Goal: Task Accomplishment & Management: Use online tool/utility

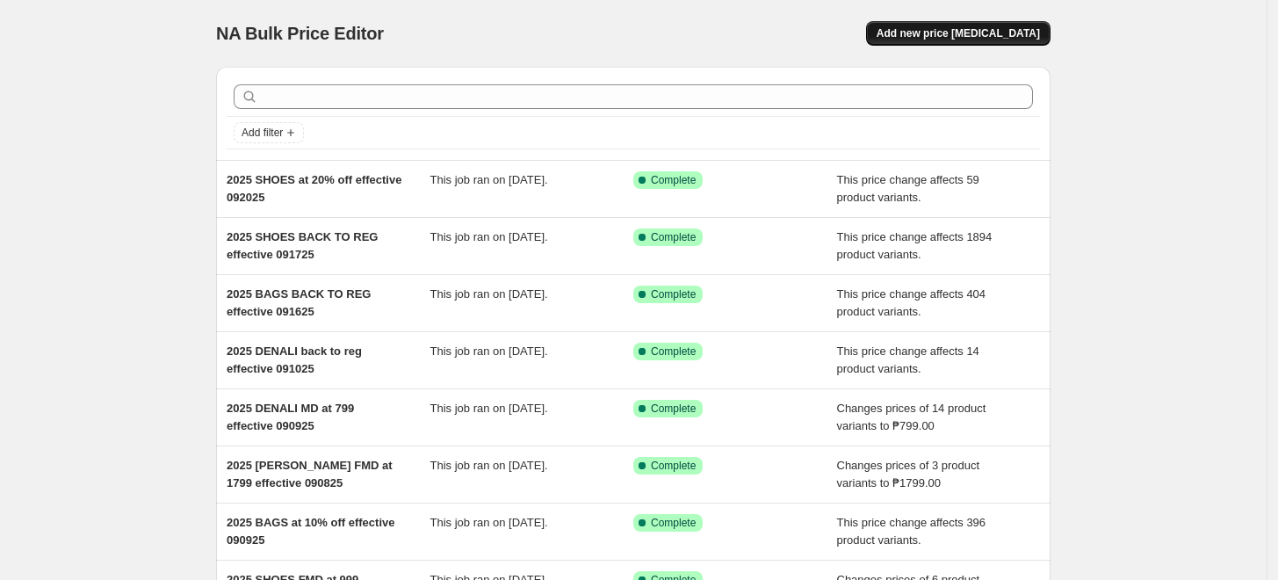
click at [1000, 21] on button "Add new price [MEDICAL_DATA]" at bounding box center [958, 33] width 184 height 25
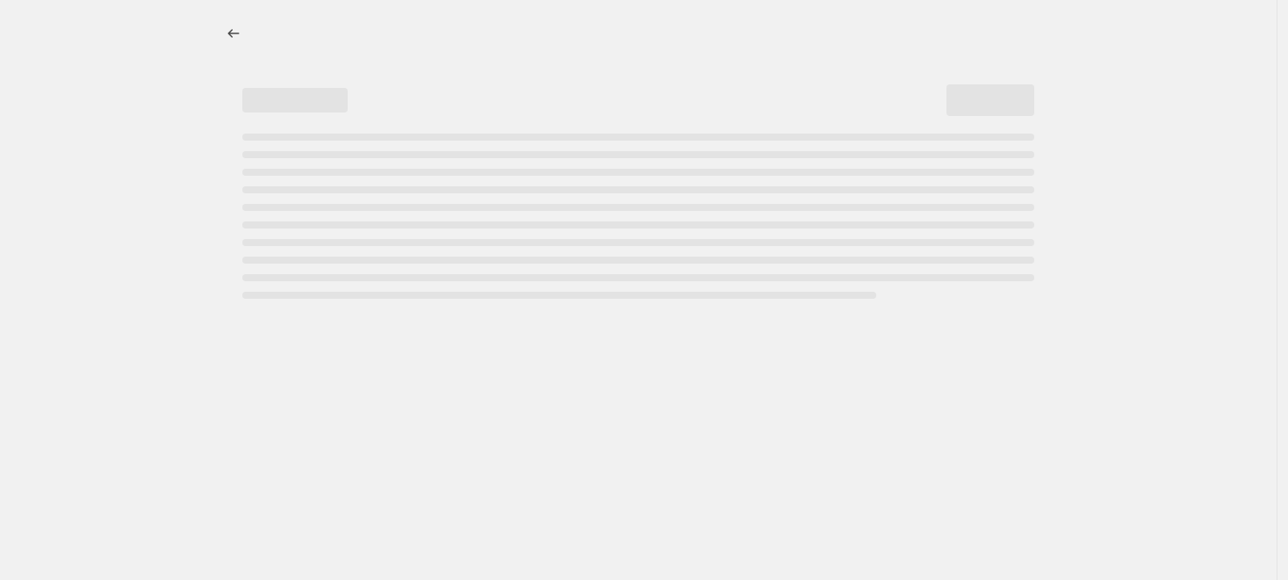
select select "percentage"
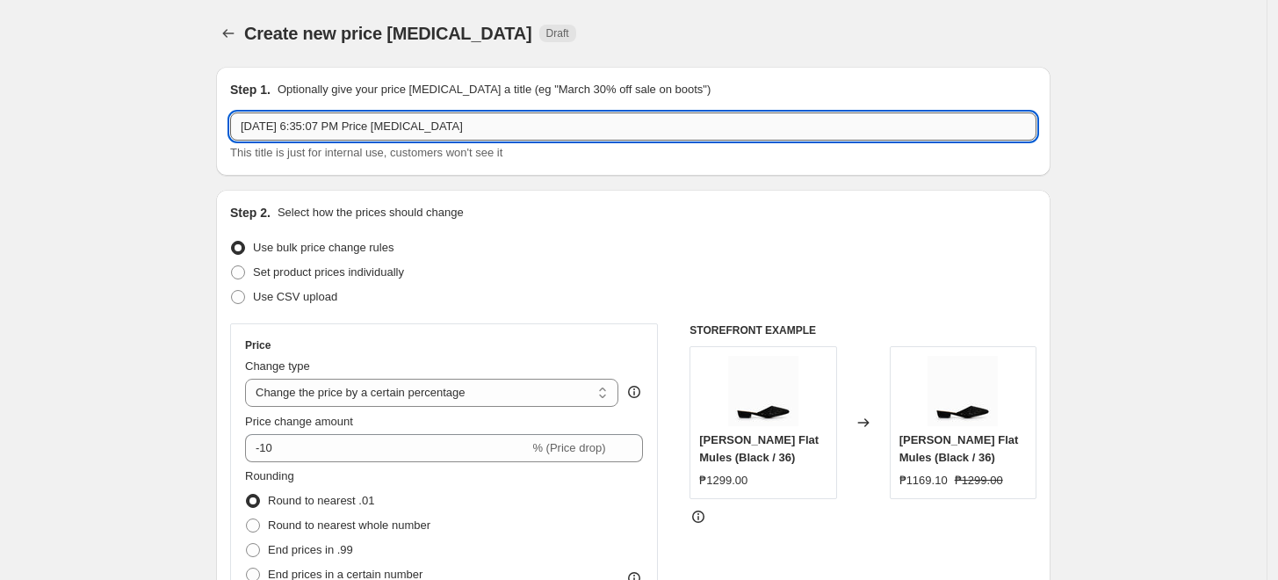
click at [472, 131] on input "[DATE] 6:35:07 PM Price [MEDICAL_DATA]" at bounding box center [633, 126] width 806 height 28
click at [372, 122] on input "2025 SHOES FMD at 799 effective 043025" at bounding box center [633, 126] width 806 height 28
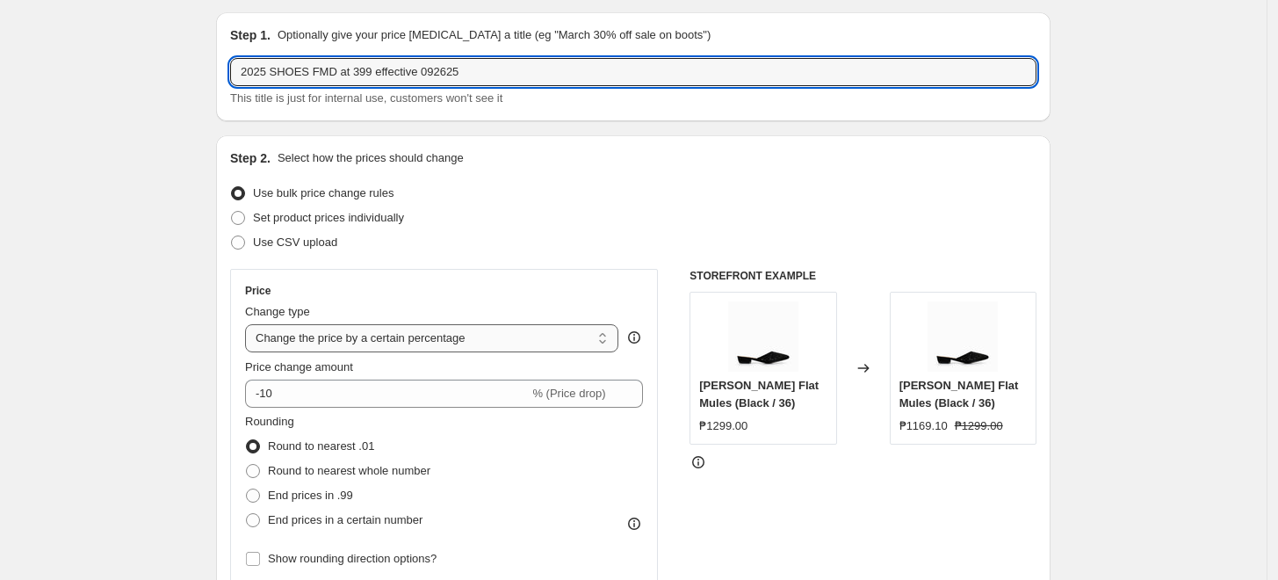
scroll to position [97, 0]
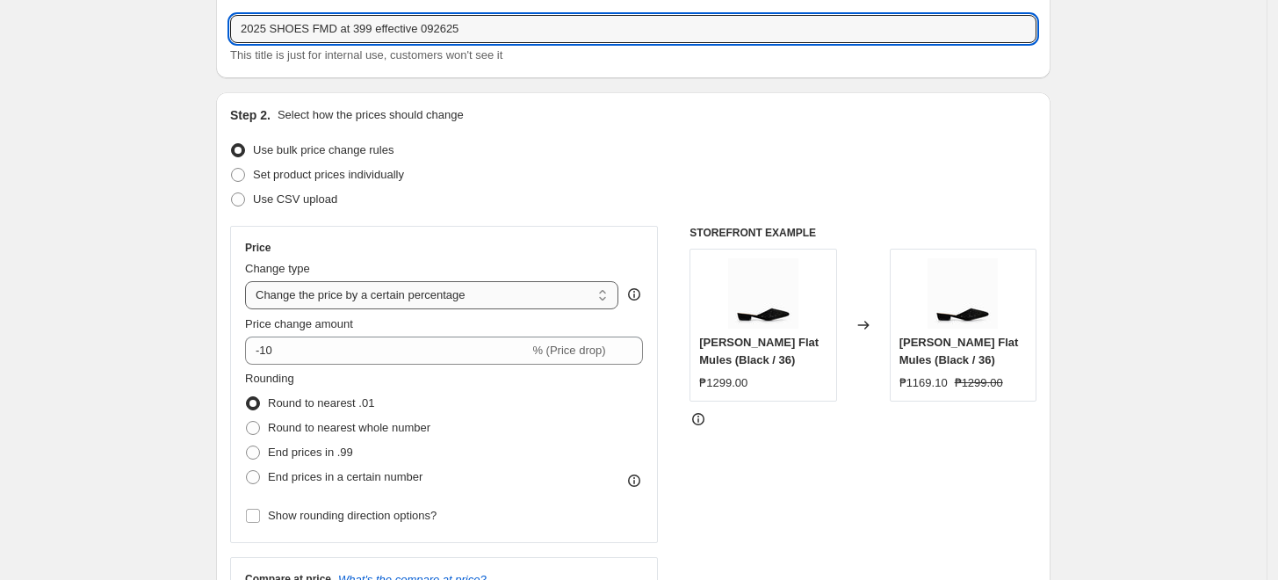
type input "2025 SHOES FMD at 399 effective 092625"
click at [346, 298] on select "Change the price to a certain amount Change the price by a certain amount Chang…" at bounding box center [431, 295] width 373 height 28
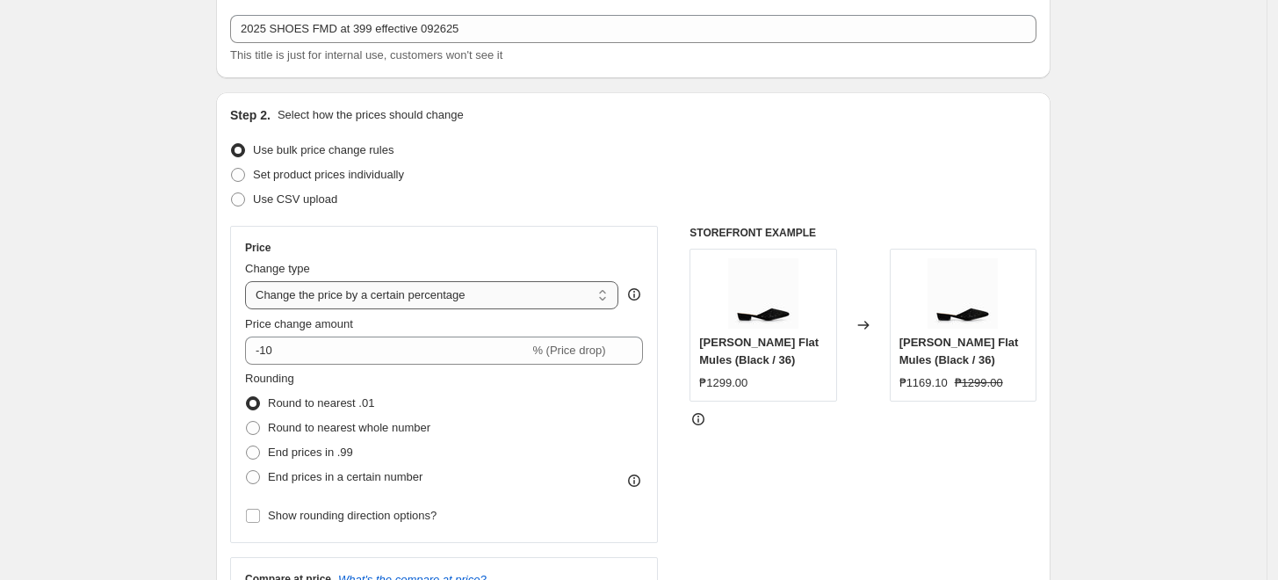
select select "to"
click at [249, 281] on select "Change the price to a certain amount Change the price by a certain amount Chang…" at bounding box center [431, 295] width 373 height 28
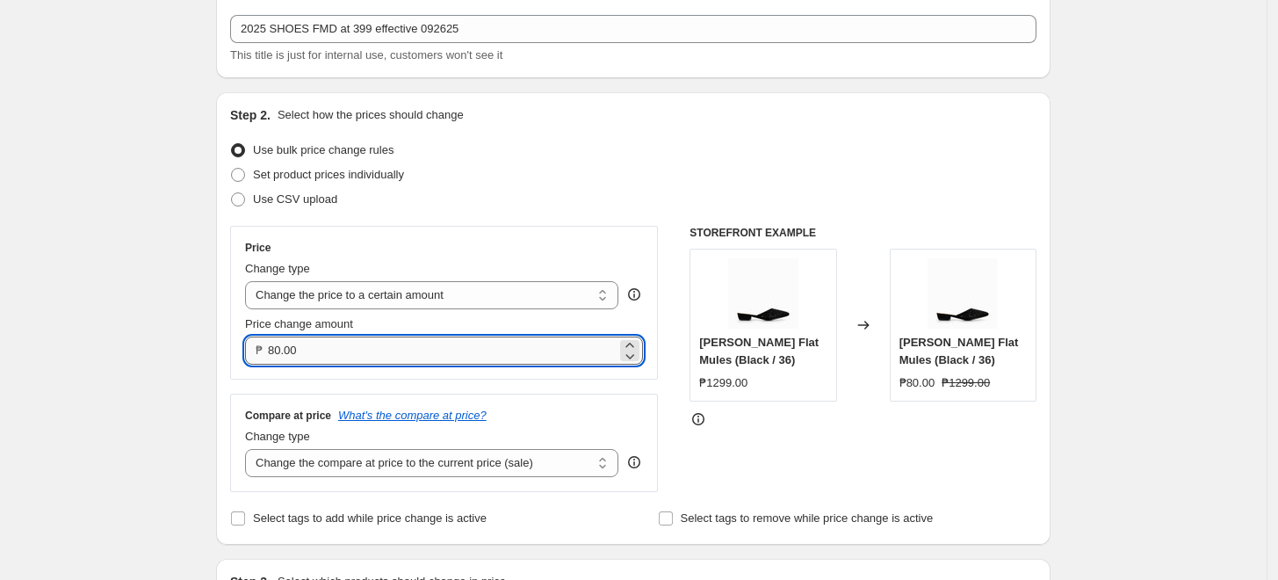
click at [283, 346] on input "80.00" at bounding box center [442, 350] width 349 height 28
type input "399.00"
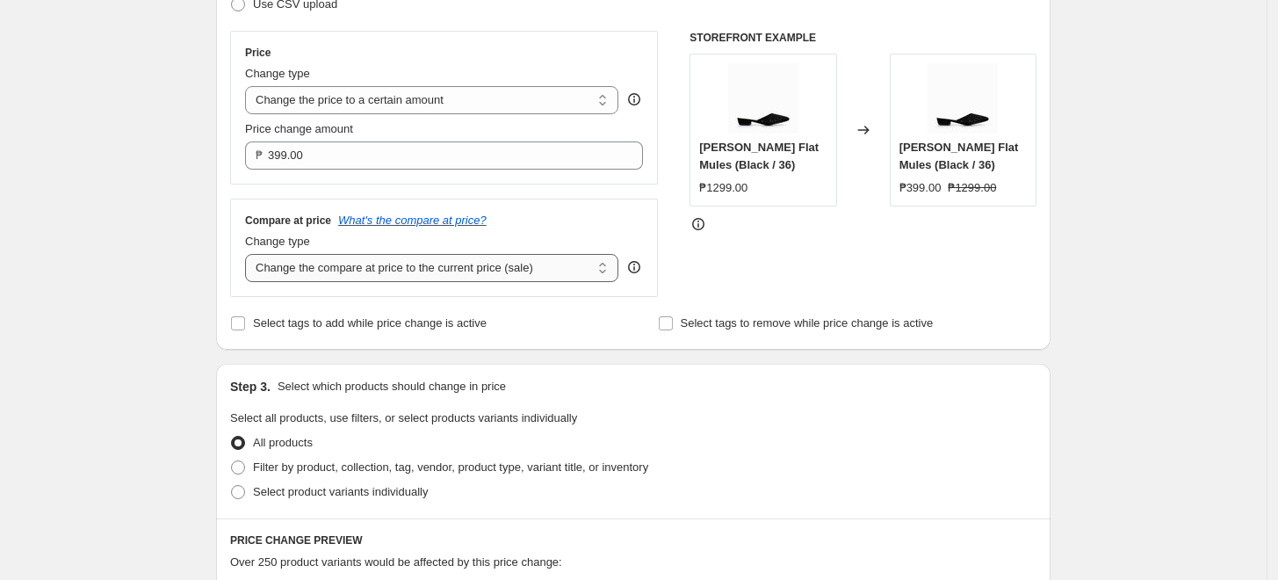
click at [354, 267] on select "Change the compare at price to the current price (sale) Change the compare at p…" at bounding box center [431, 268] width 373 height 28
select select "no_change"
click at [249, 255] on select "Change the compare at price to the current price (sale) Change the compare at p…" at bounding box center [431, 268] width 373 height 28
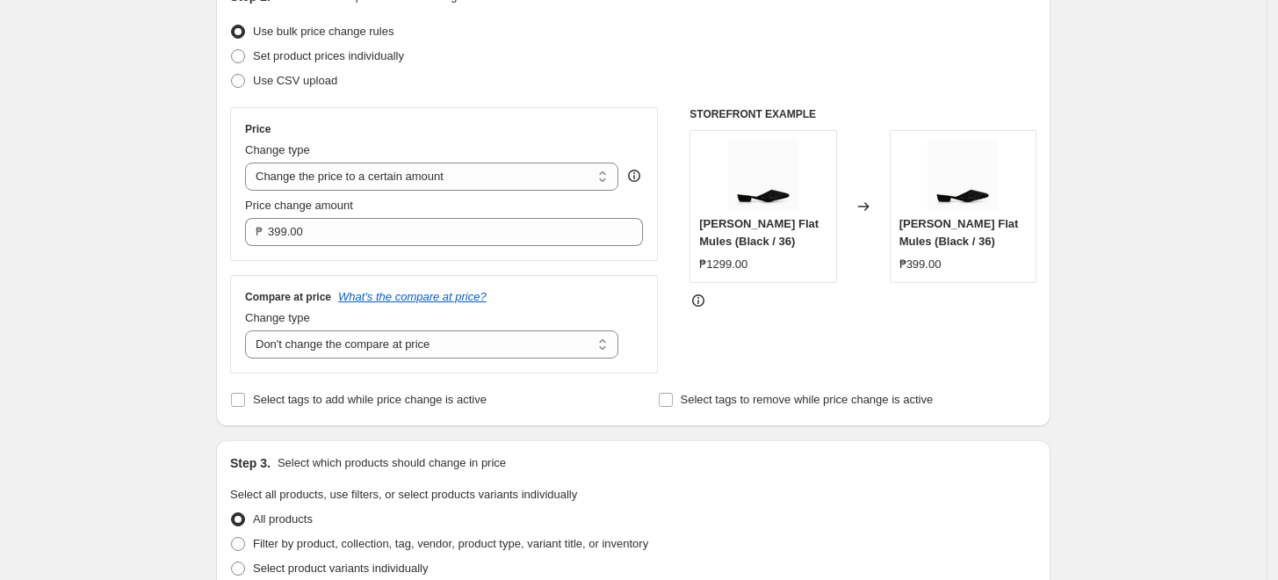
scroll to position [195, 0]
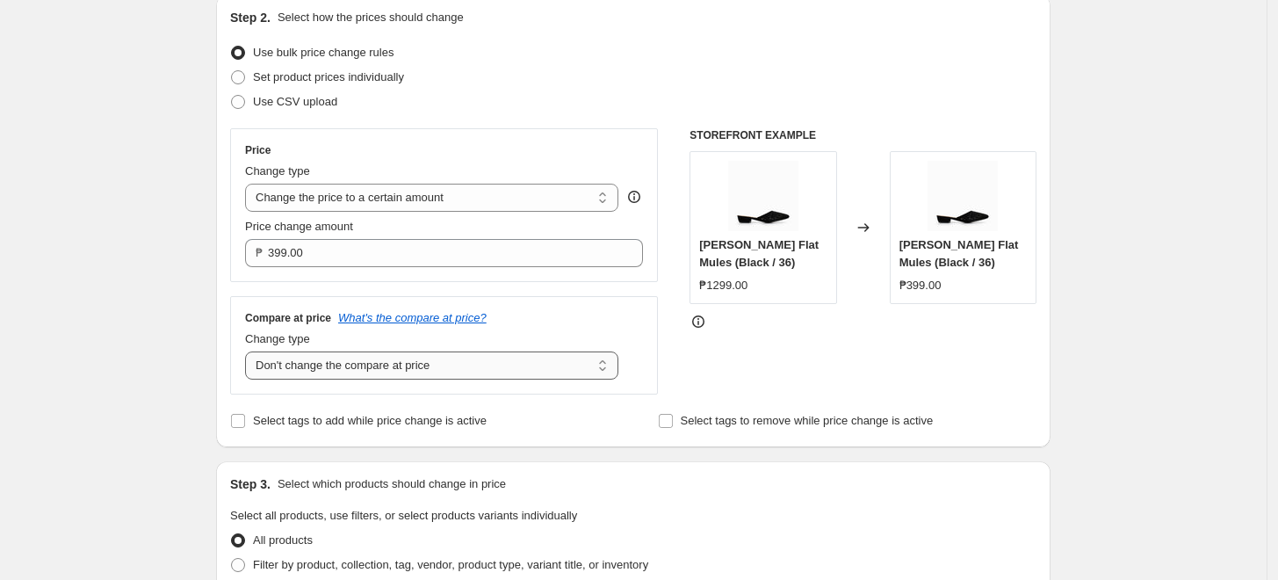
click at [422, 362] on select "Change the compare at price to the current price (sale) Change the compare at p…" at bounding box center [431, 365] width 373 height 28
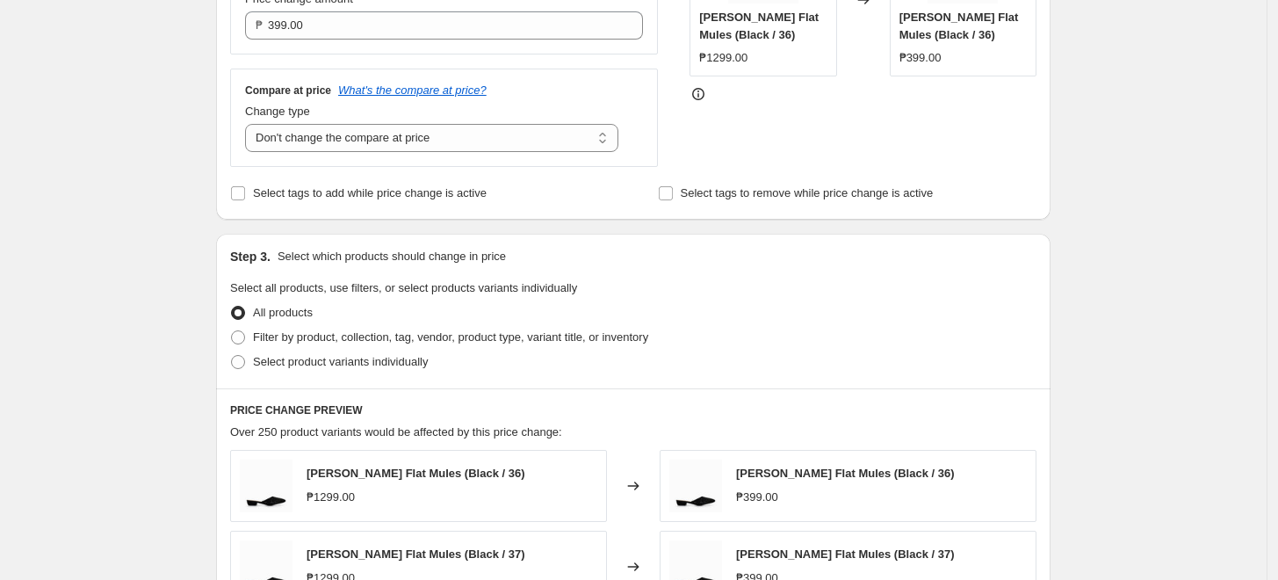
scroll to position [390, 0]
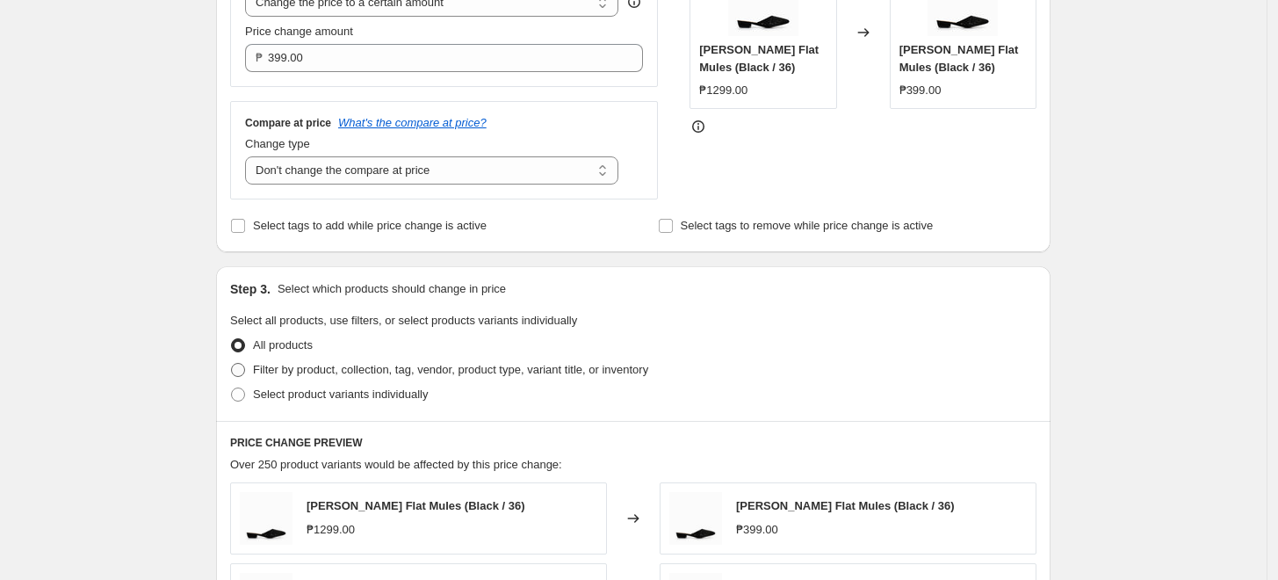
click at [293, 369] on span "Filter by product, collection, tag, vendor, product type, variant title, or inv…" at bounding box center [450, 369] width 395 height 13
click at [232, 364] on input "Filter by product, collection, tag, vendor, product type, variant title, or inv…" at bounding box center [231, 363] width 1 height 1
radio input "true"
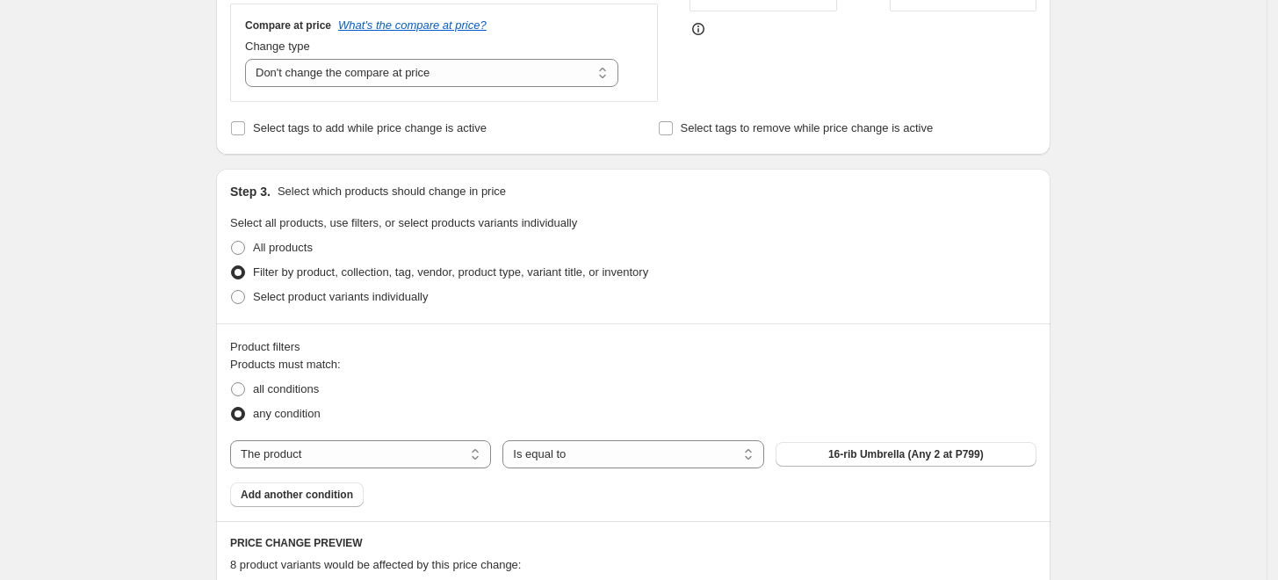
scroll to position [682, 0]
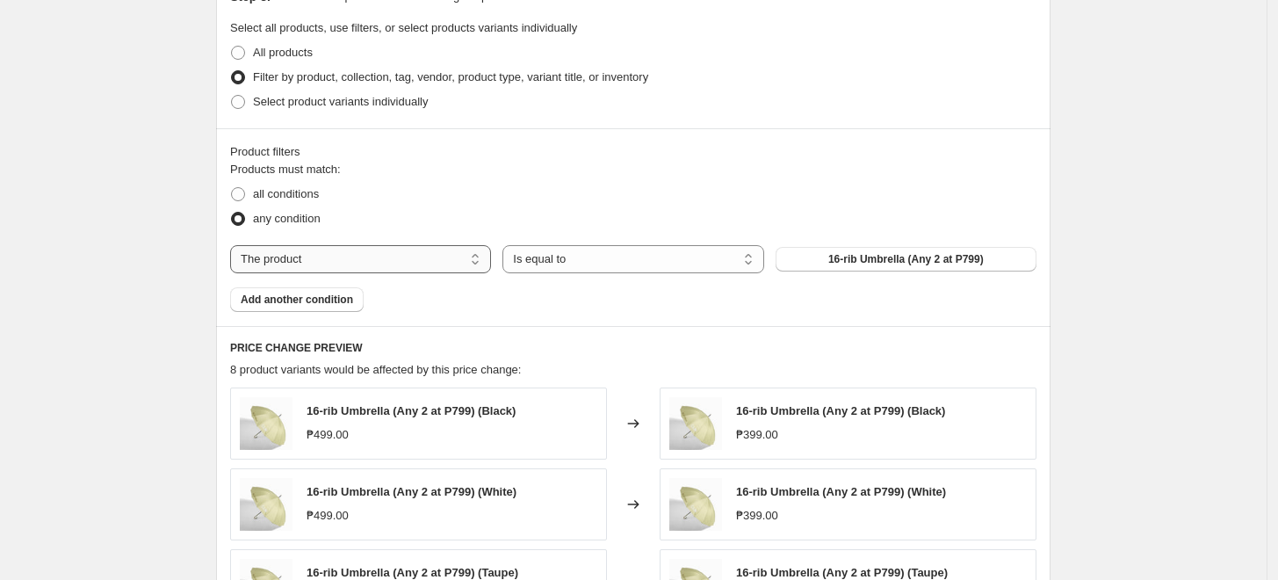
click at [360, 262] on select "The product The product's collection The product's tag The product's vendor The…" at bounding box center [360, 259] width 261 height 28
select select "tag"
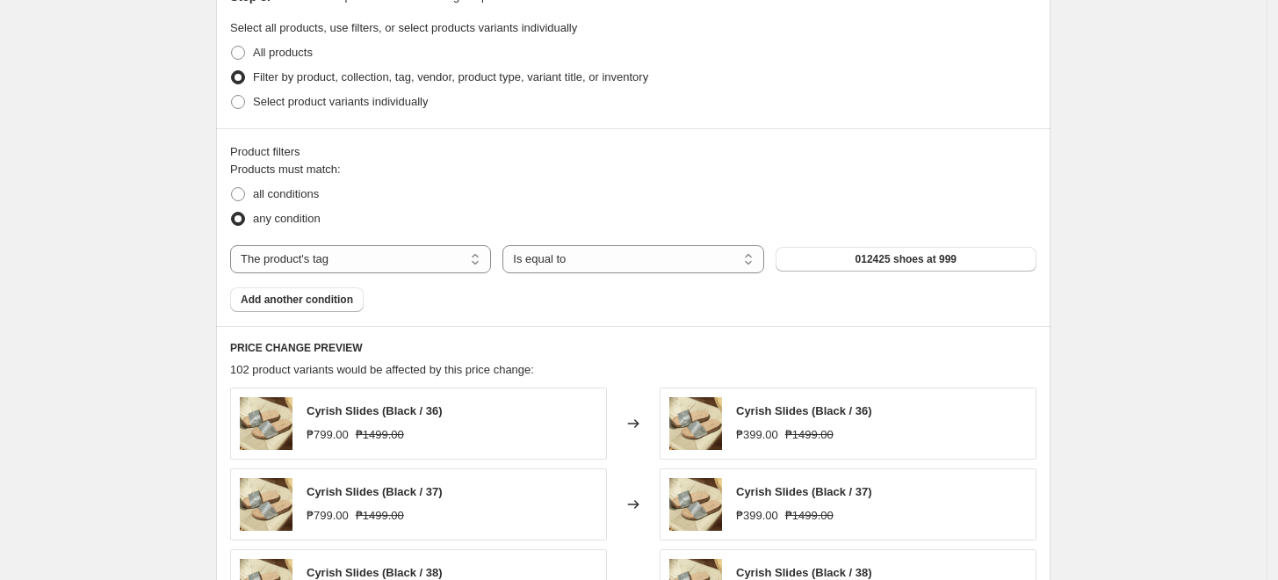
click at [820, 245] on div "The product The product's collection The product's tag The product's vendor The…" at bounding box center [633, 259] width 806 height 28
click at [822, 253] on button "012425 shoes at 999" at bounding box center [906, 259] width 261 height 25
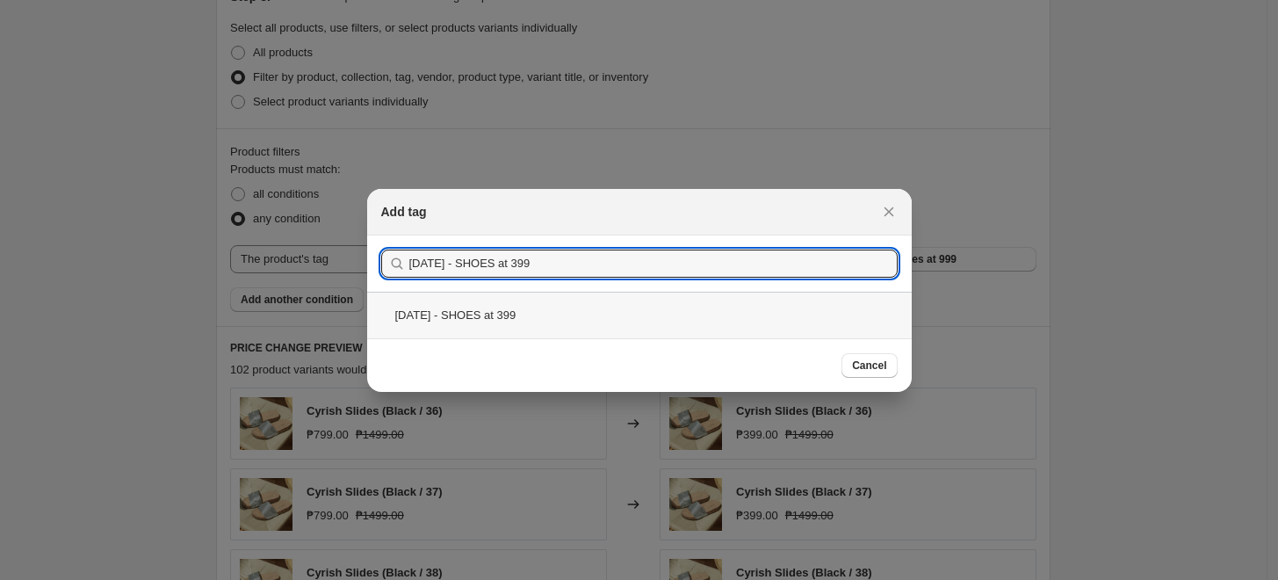
type input "[DATE] - SHOES at 399"
click at [722, 325] on div "[DATE] - SHOES at 399" at bounding box center [639, 315] width 545 height 47
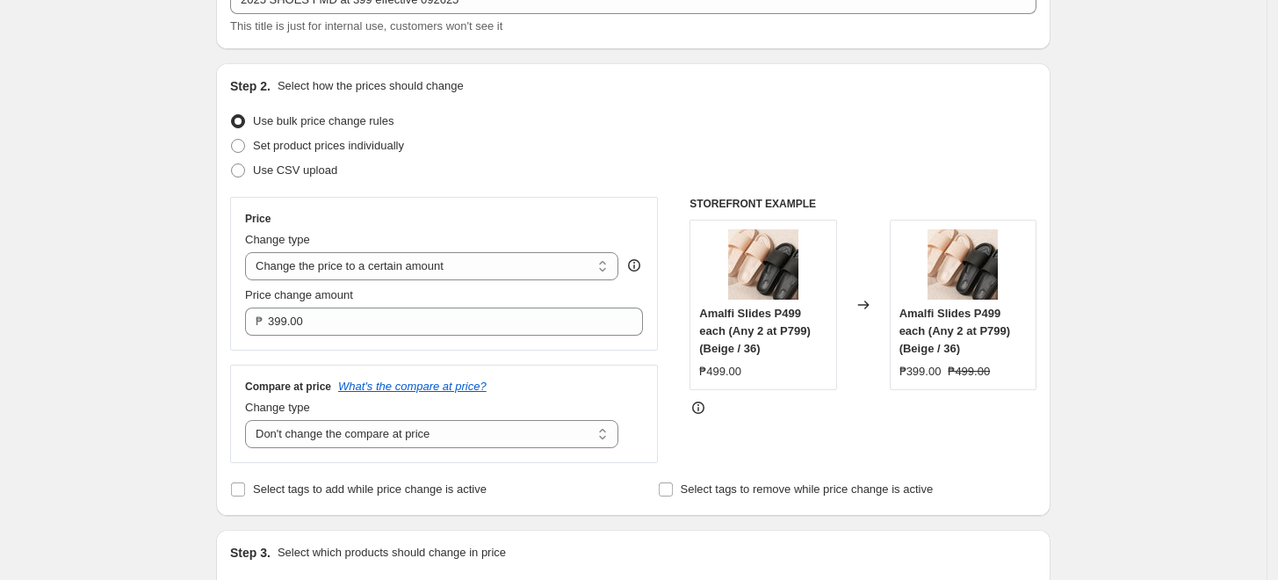
scroll to position [292, 0]
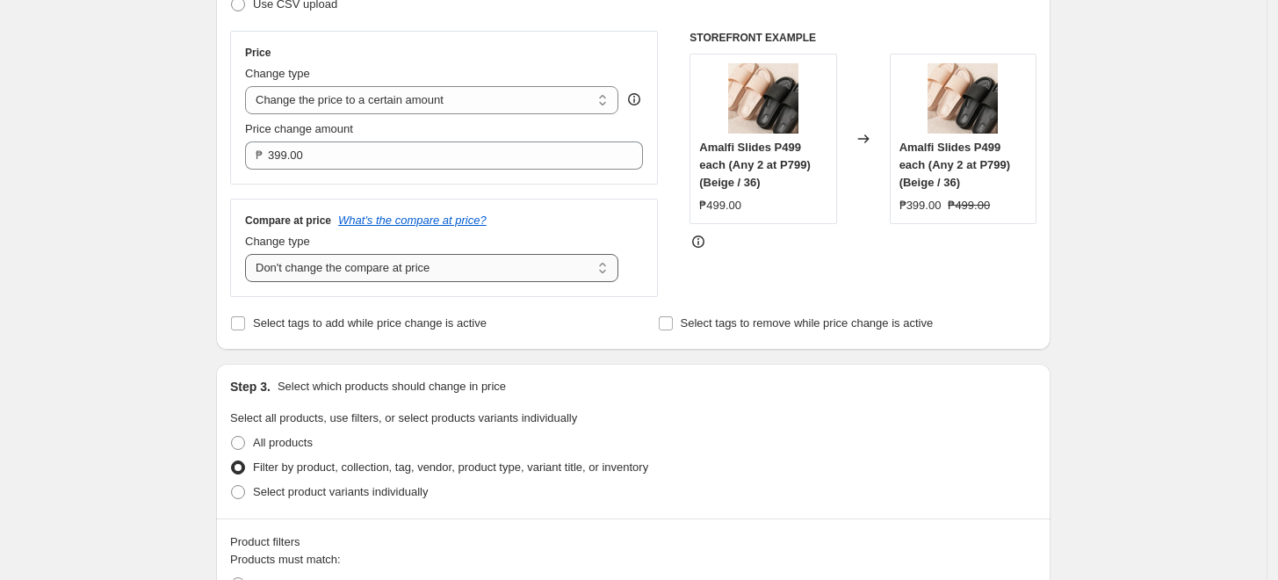
click at [528, 268] on select "Change the compare at price to the current price (sale) Change the compare at p…" at bounding box center [431, 268] width 373 height 28
click at [249, 255] on select "Change the compare at price to the current price (sale) Change the compare at p…" at bounding box center [431, 268] width 373 height 28
click at [419, 268] on select "Change the compare at price to the current price (sale) Change the compare at p…" at bounding box center [431, 268] width 373 height 28
select select "no_change"
click at [249, 255] on select "Change the compare at price to the current price (sale) Change the compare at p…" at bounding box center [431, 268] width 373 height 28
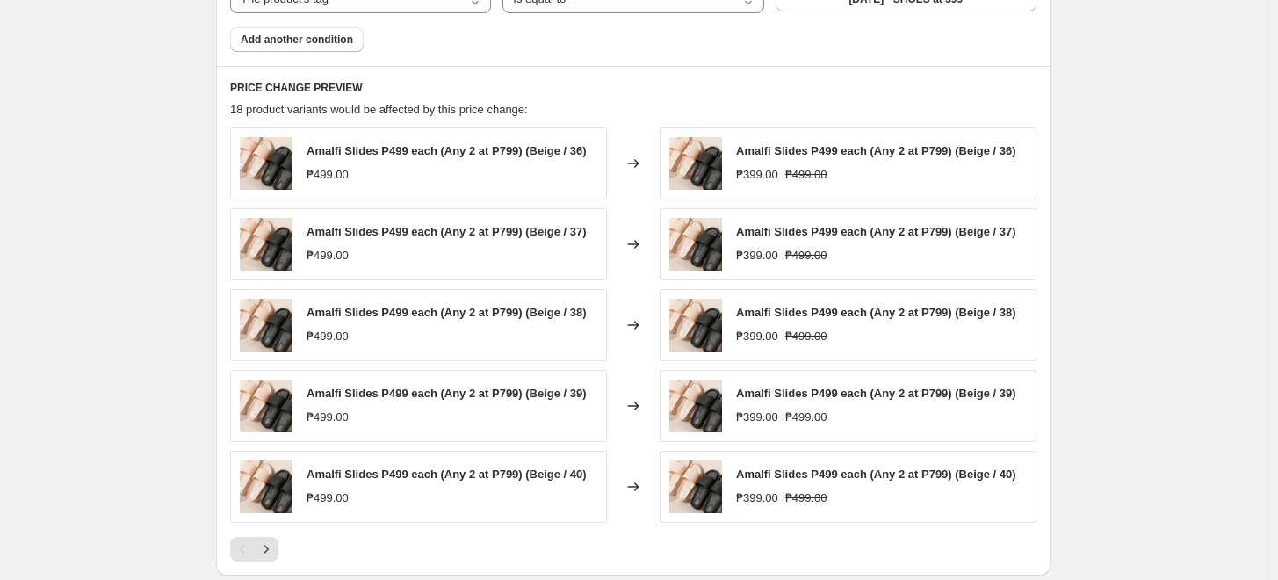
scroll to position [976, 0]
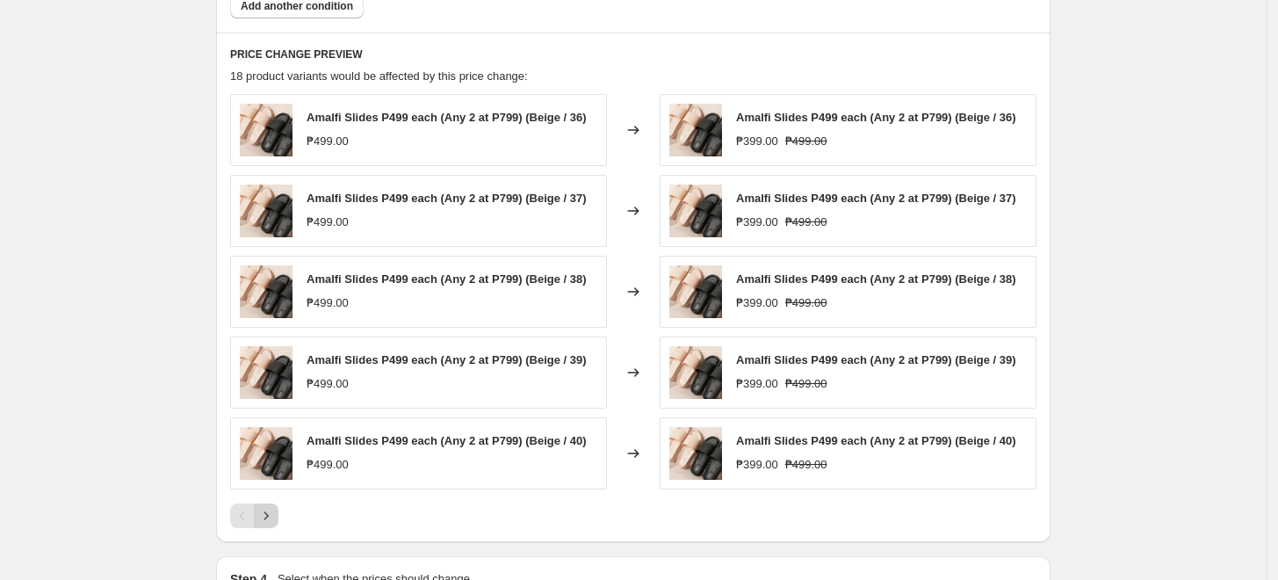
click at [268, 509] on icon "Next" at bounding box center [266, 516] width 18 height 18
click at [269, 519] on icon "Next" at bounding box center [266, 516] width 18 height 18
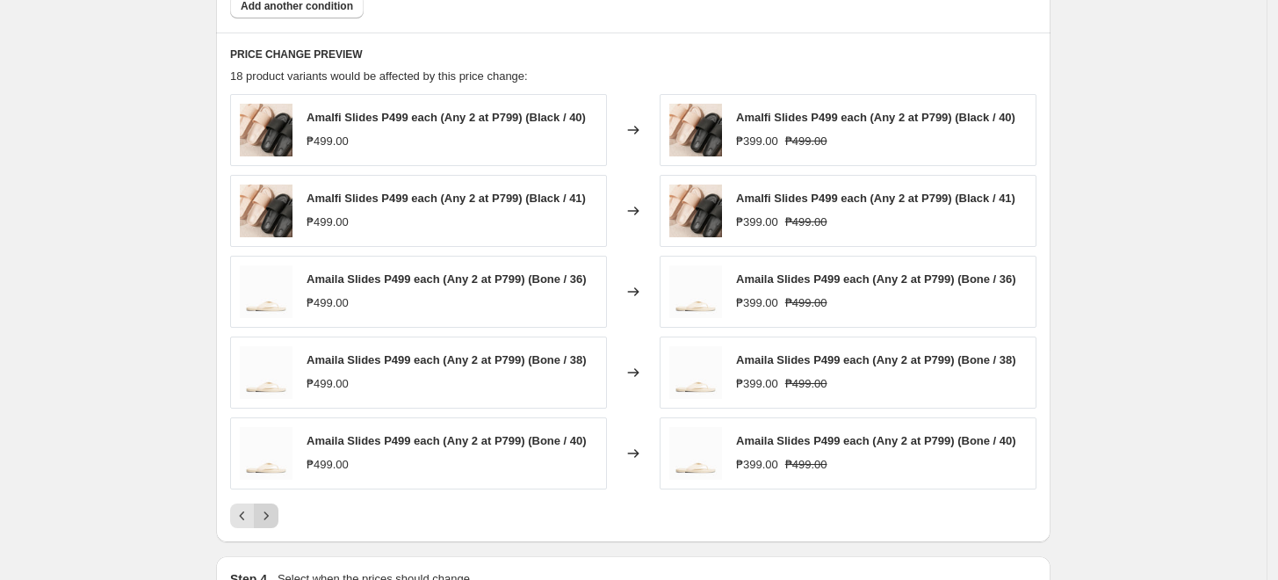
click at [267, 519] on icon "Next" at bounding box center [266, 516] width 18 height 18
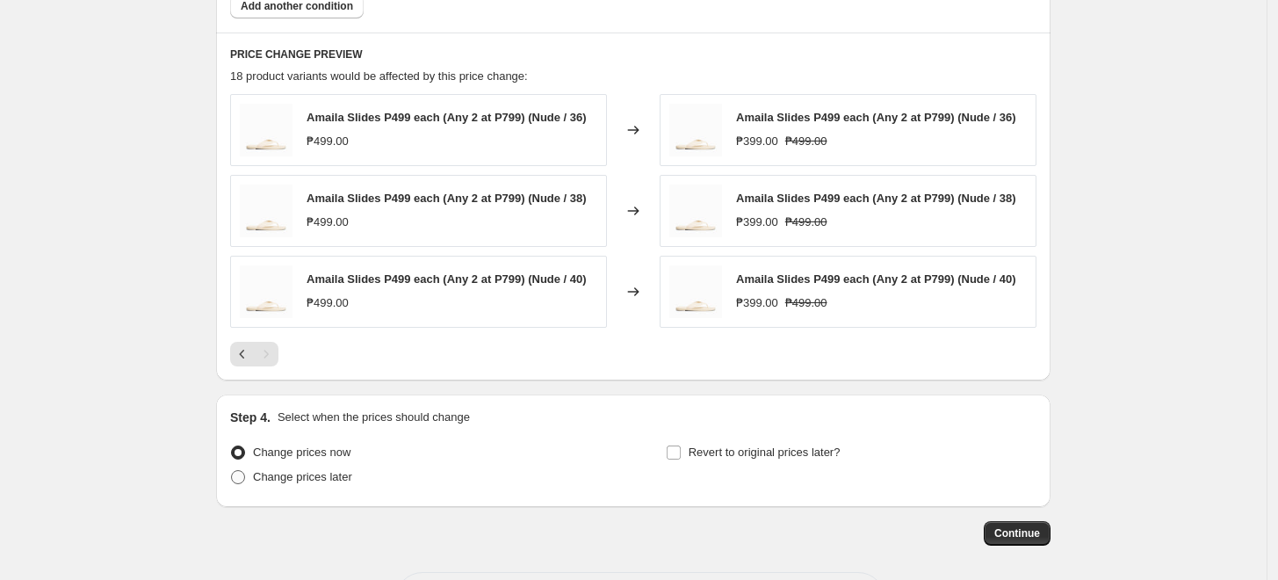
click at [290, 476] on span "Change prices later" at bounding box center [302, 476] width 99 height 13
click at [232, 471] on input "Change prices later" at bounding box center [231, 470] width 1 height 1
radio input "true"
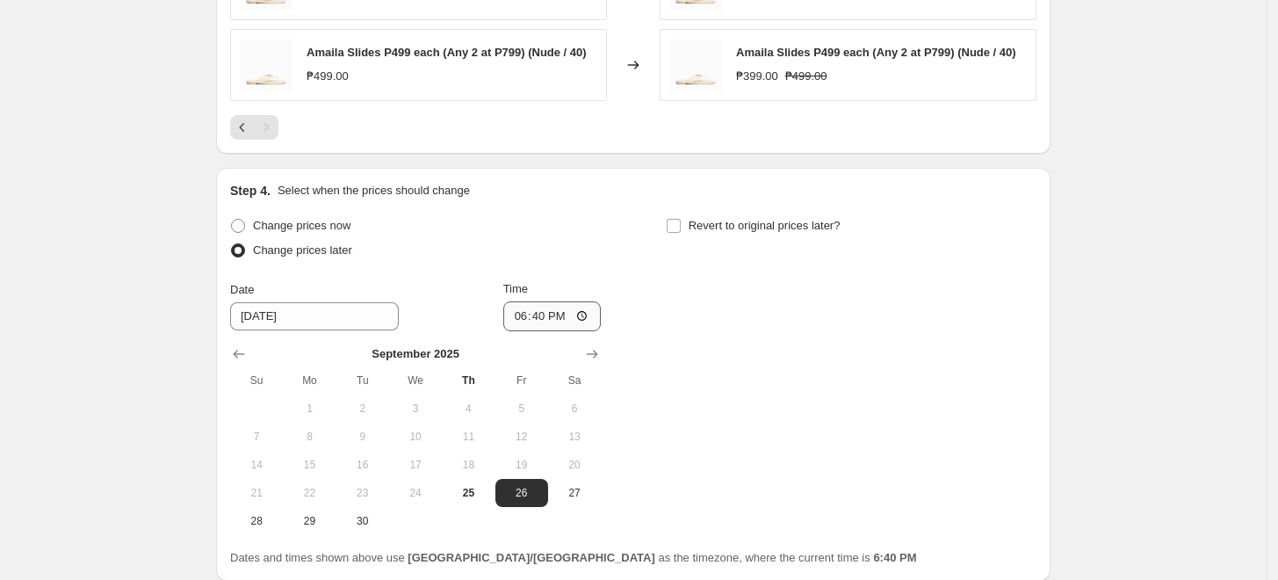
scroll to position [1348, 0]
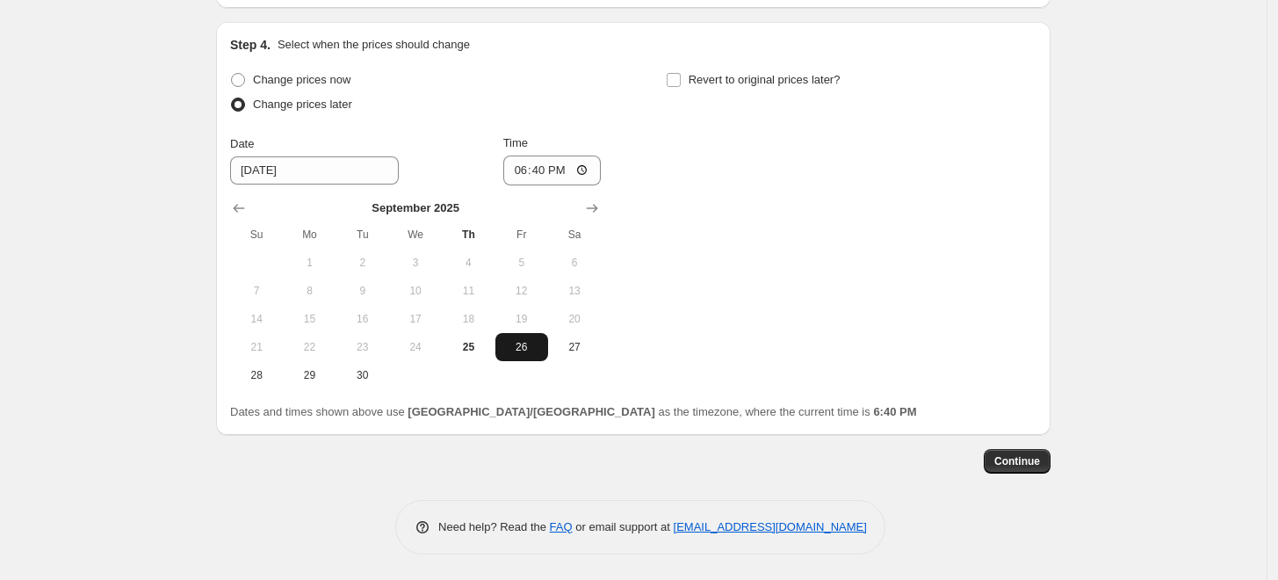
click at [527, 347] on span "26" at bounding box center [521, 347] width 39 height 14
click at [527, 175] on input "18:40" at bounding box center [552, 170] width 98 height 30
type input "00:00"
click at [900, 219] on div "Change prices now Change prices later Date 9/26/2025 Time 00:00 September 2025 …" at bounding box center [633, 228] width 806 height 321
click at [1026, 462] on span "Continue" at bounding box center [1017, 461] width 46 height 14
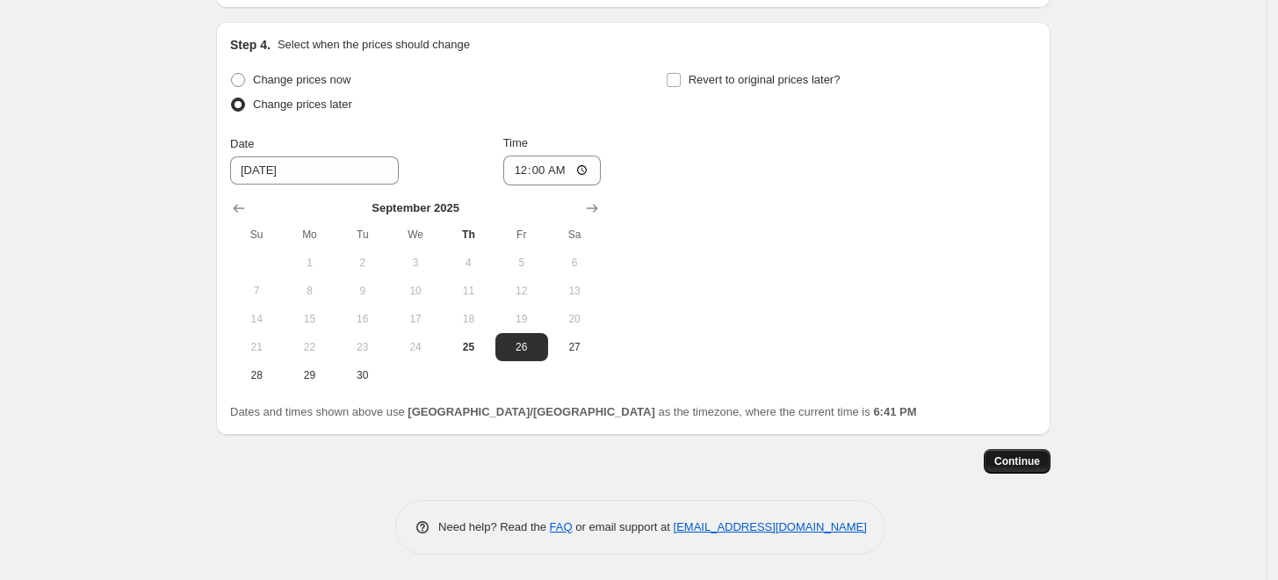
scroll to position [0, 0]
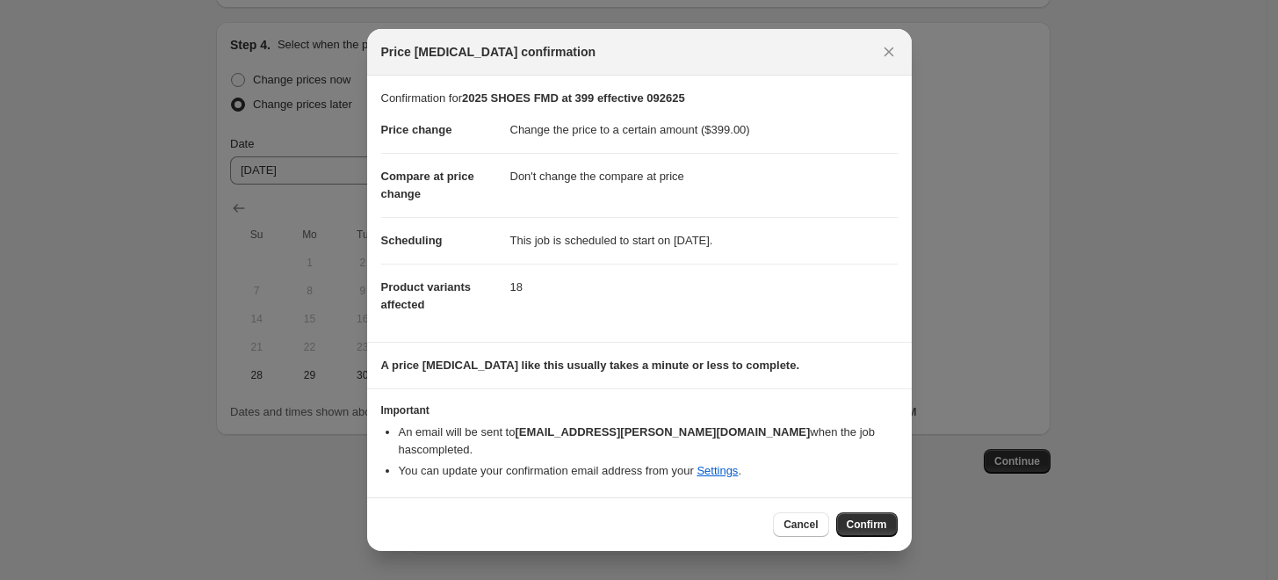
click at [877, 517] on span "Confirm" at bounding box center [867, 524] width 40 height 14
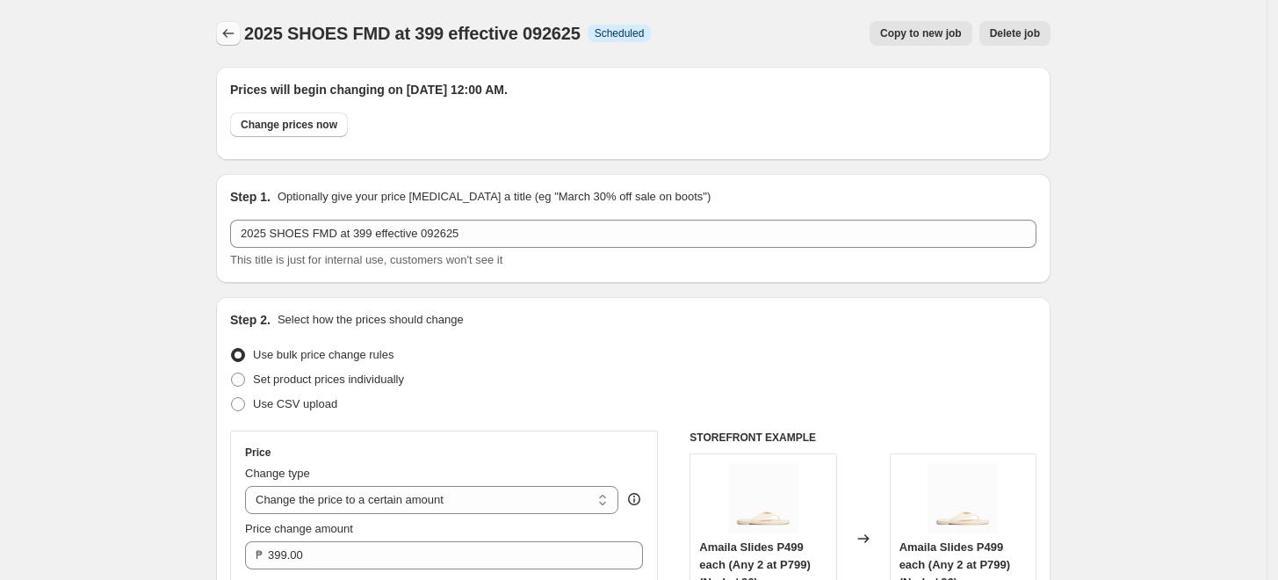
click at [237, 31] on icon "Price change jobs" at bounding box center [229, 34] width 18 height 18
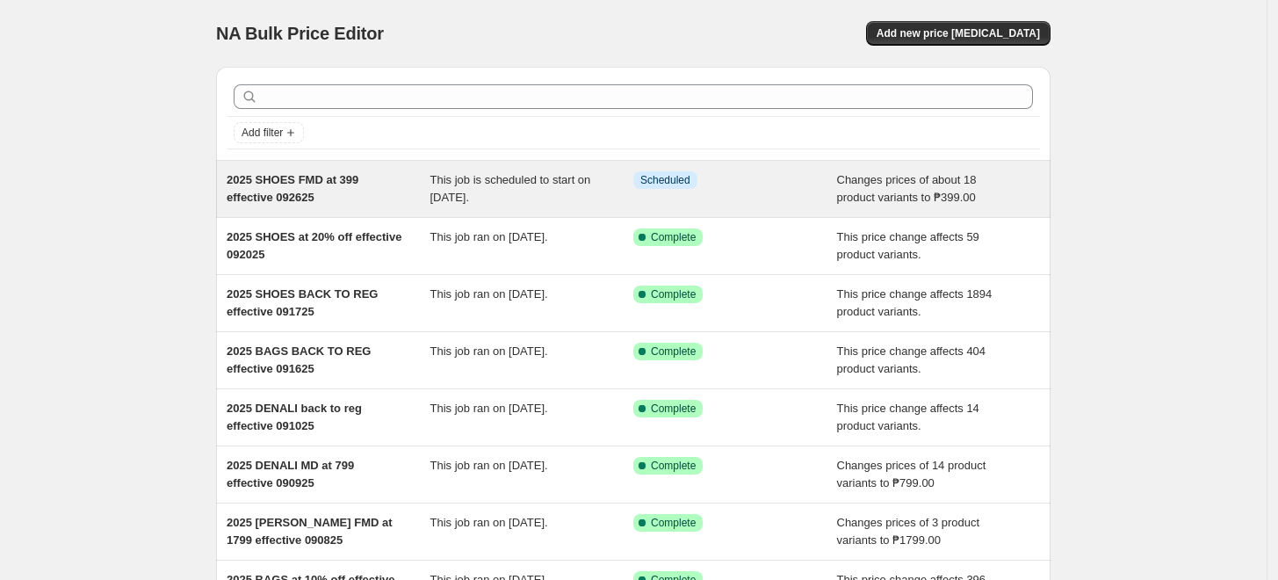
click at [274, 177] on span "2025 SHOES FMD at 399 effective 092625" at bounding box center [293, 188] width 132 height 31
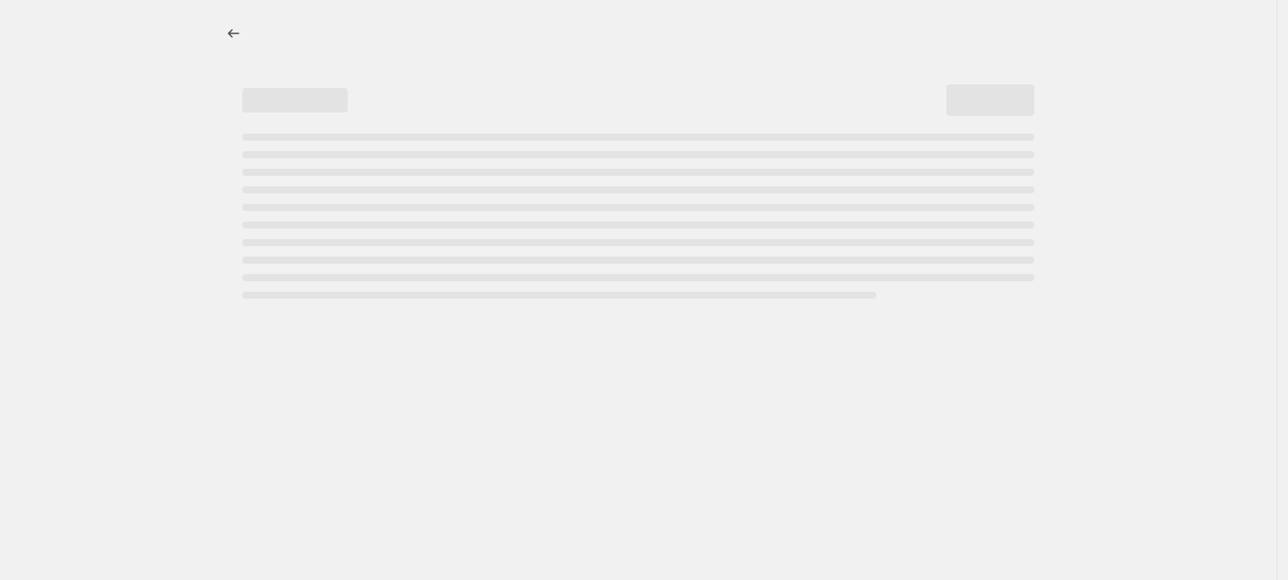
select select "no_change"
select select "tag"
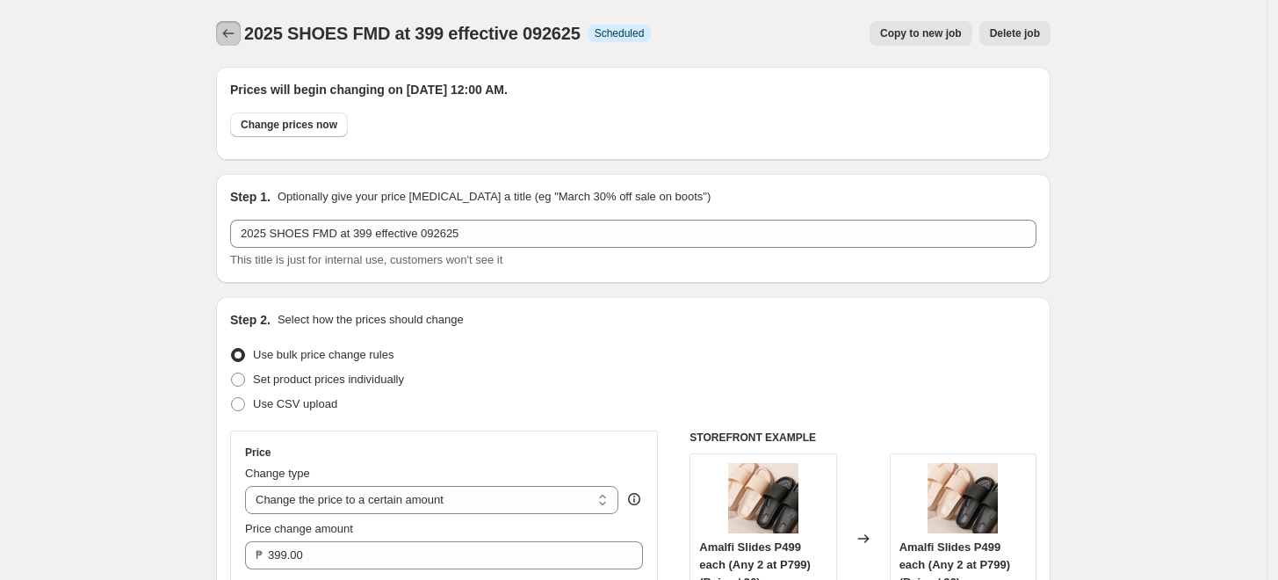
click at [234, 33] on icon "Price change jobs" at bounding box center [229, 34] width 18 height 18
